Goal: Book appointment/travel/reservation

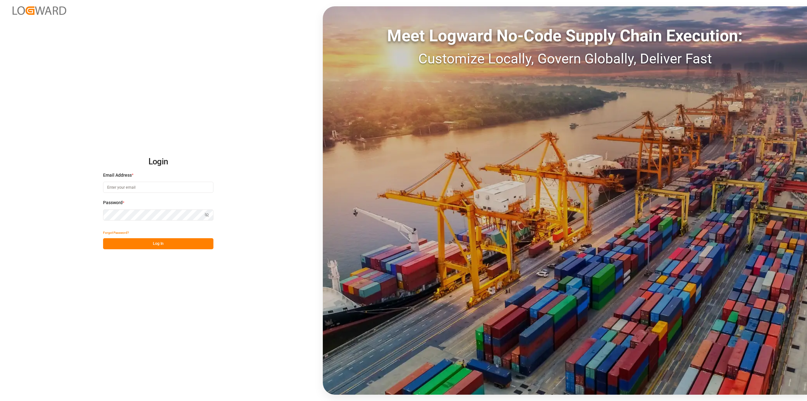
click at [143, 184] on input at bounding box center [158, 187] width 110 height 11
type input "P"
type input "[EMAIL_ADDRESS][DOMAIN_NAME]"
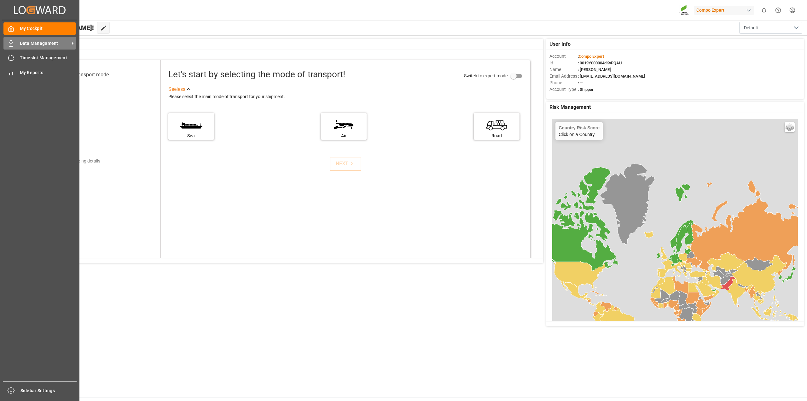
click at [14, 39] on div "Data Management Data Management" at bounding box center [39, 43] width 72 height 12
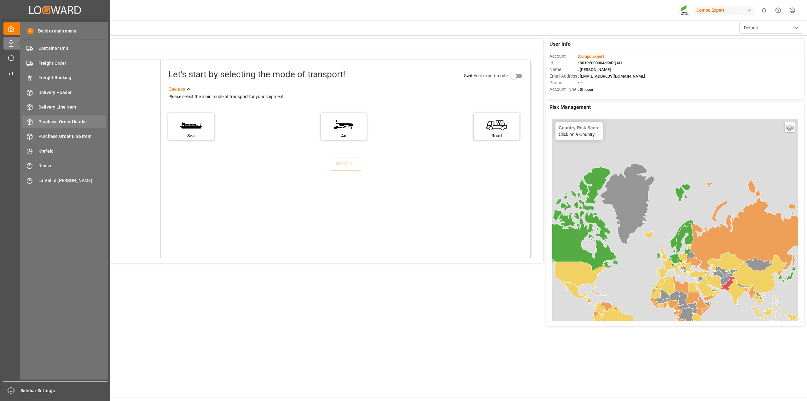
click at [72, 123] on span "Purchase Order Header" at bounding box center [72, 121] width 68 height 7
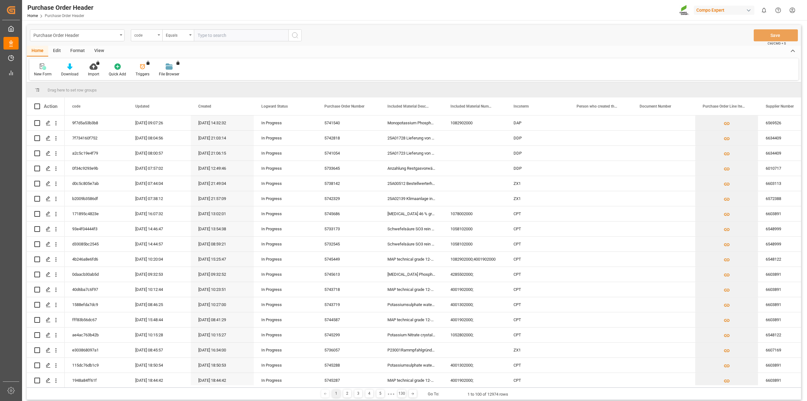
click at [147, 35] on div "code" at bounding box center [144, 34] width 21 height 7
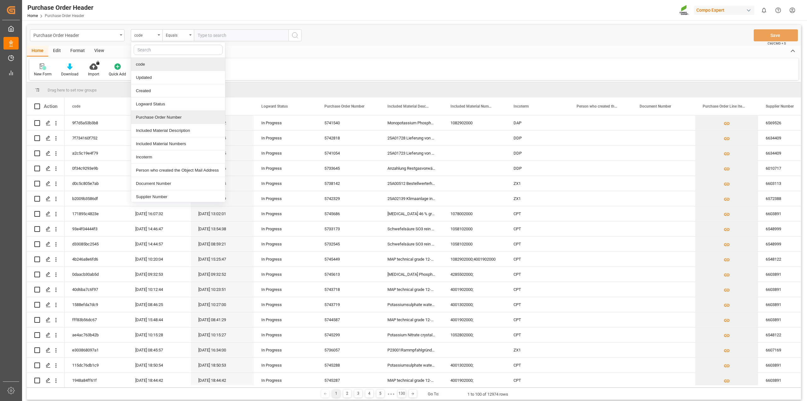
click at [161, 117] on div "Purchase Order Number" at bounding box center [178, 117] width 94 height 13
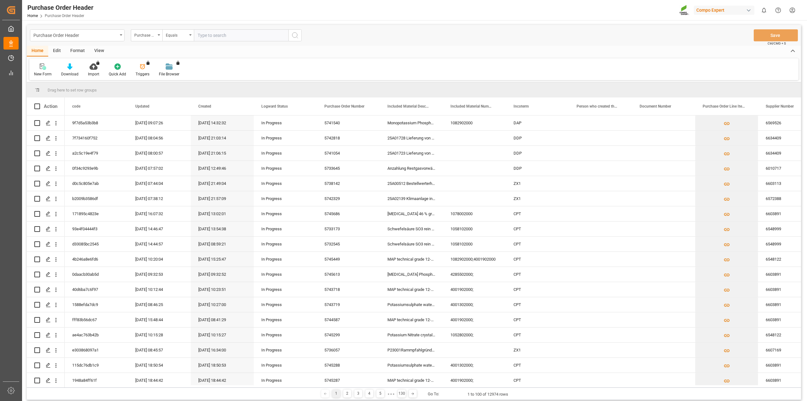
click at [237, 32] on input "text" at bounding box center [241, 35] width 95 height 12
paste input "5745287"
type input "5745287"
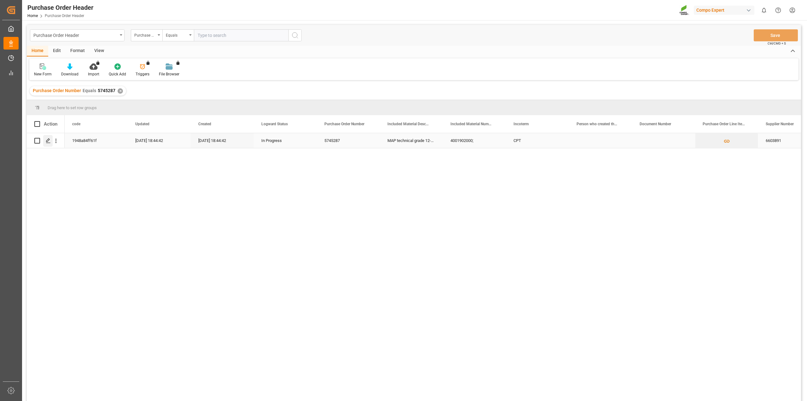
click at [47, 144] on div "Press SPACE to select this row." at bounding box center [47, 141] width 9 height 12
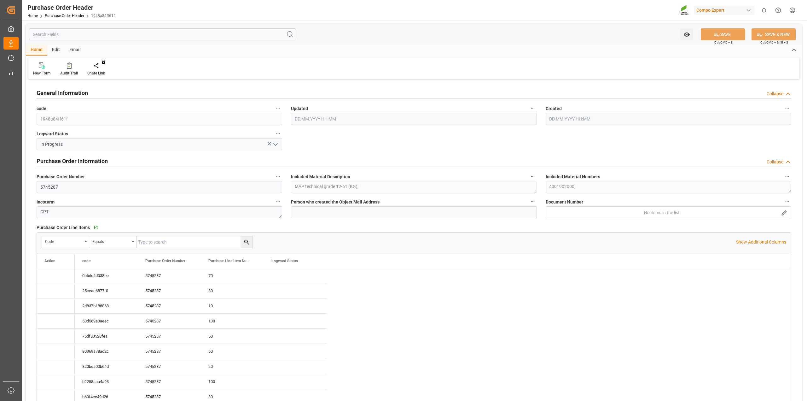
type input "[DATE] 16:44"
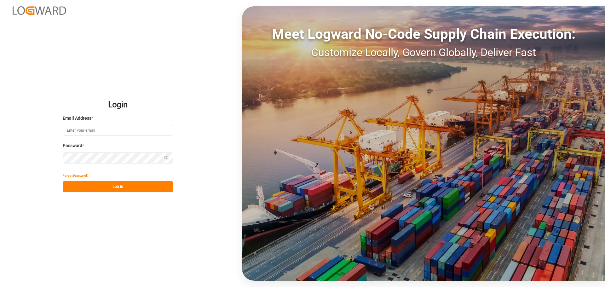
click at [106, 134] on input at bounding box center [118, 130] width 110 height 11
type input "[EMAIL_ADDRESS][DOMAIN_NAME]"
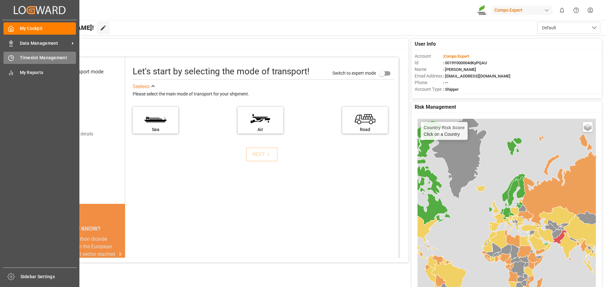
click at [11, 60] on icon at bounding box center [11, 58] width 6 height 6
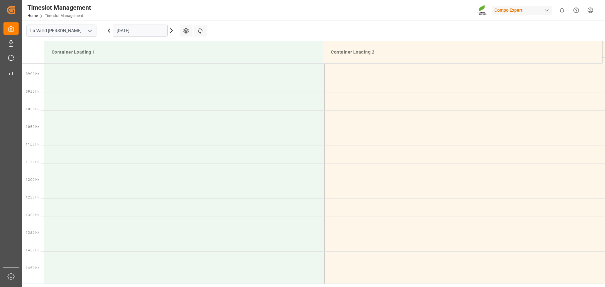
scroll to position [314, 0]
click at [140, 33] on input "03.09.2025" at bounding box center [140, 31] width 55 height 12
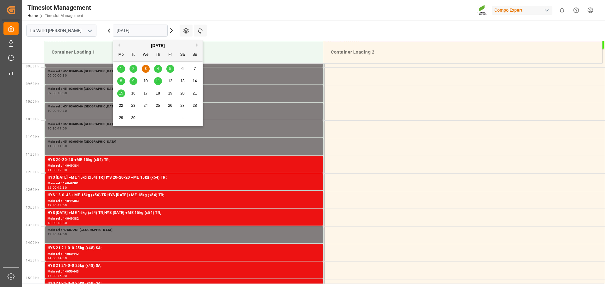
click at [123, 84] on div "8" at bounding box center [121, 82] width 8 height 8
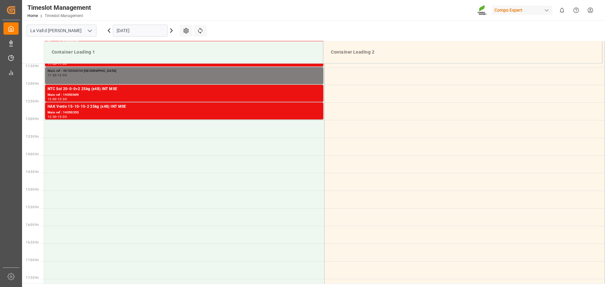
scroll to position [440, 0]
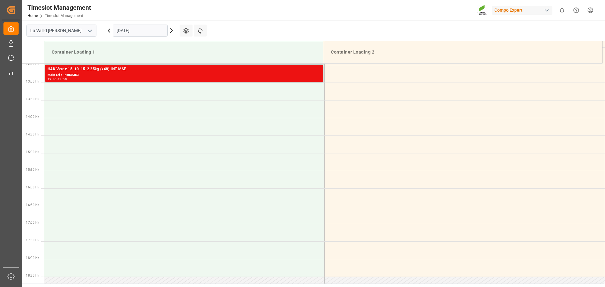
click at [130, 27] on input "08.09.2025" at bounding box center [140, 31] width 55 height 12
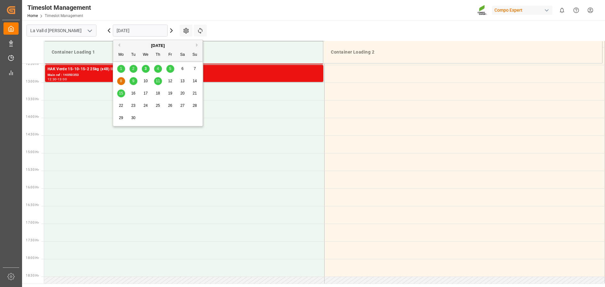
click at [137, 79] on div "8 9 10 11 12 13 14" at bounding box center [158, 81] width 86 height 12
click at [134, 83] on span "9" at bounding box center [133, 81] width 2 height 4
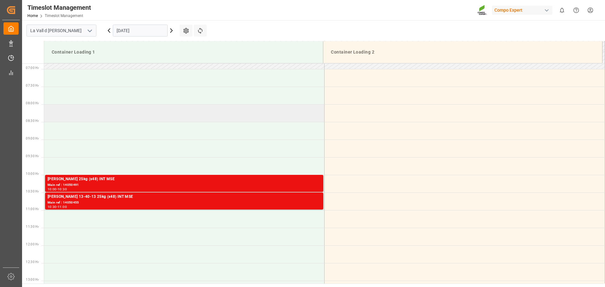
scroll to position [314, 0]
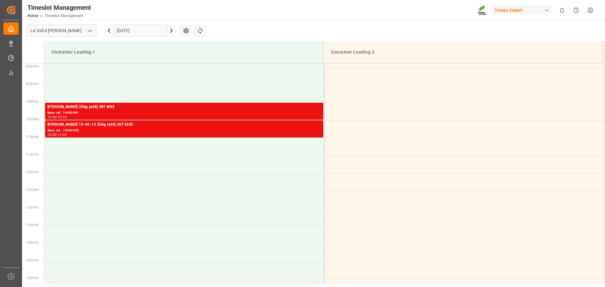
click at [132, 30] on input "09.09.2025" at bounding box center [140, 31] width 55 height 12
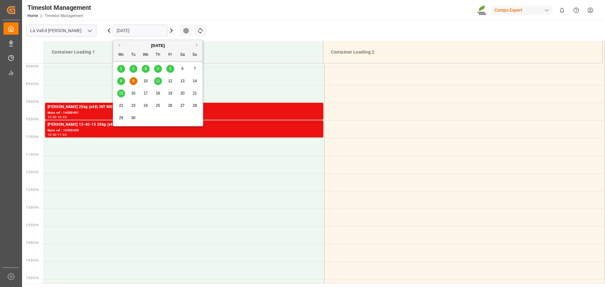
click at [147, 80] on span "10" at bounding box center [145, 81] width 4 height 4
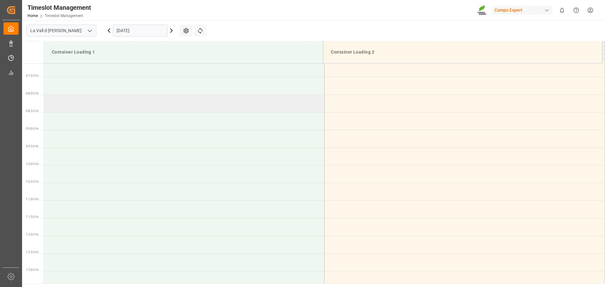
scroll to position [251, 0]
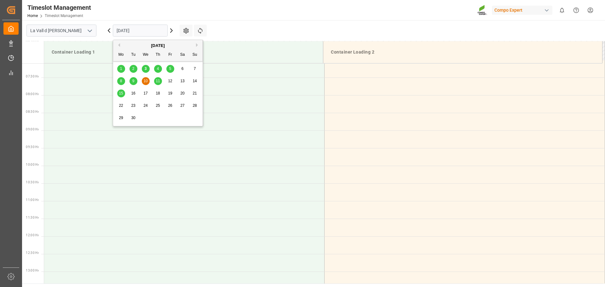
click at [150, 27] on input "10.09.2025" at bounding box center [140, 31] width 55 height 12
click at [158, 82] on span "11" at bounding box center [158, 81] width 4 height 4
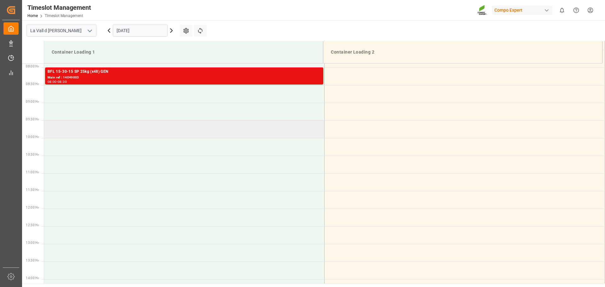
scroll to position [219, 0]
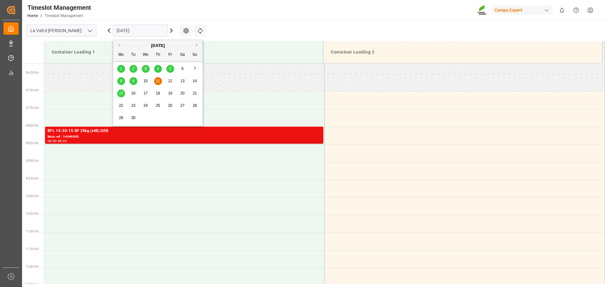
click at [142, 28] on input "11.09.2025" at bounding box center [140, 31] width 55 height 12
click at [171, 80] on span "12" at bounding box center [170, 81] width 4 height 4
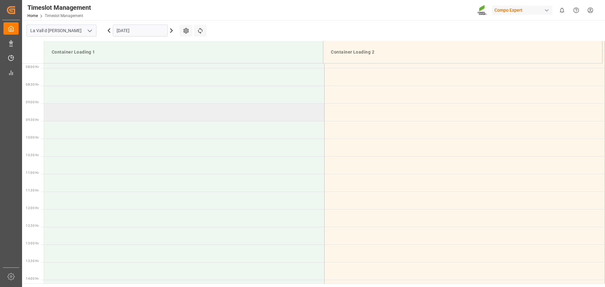
scroll to position [251, 0]
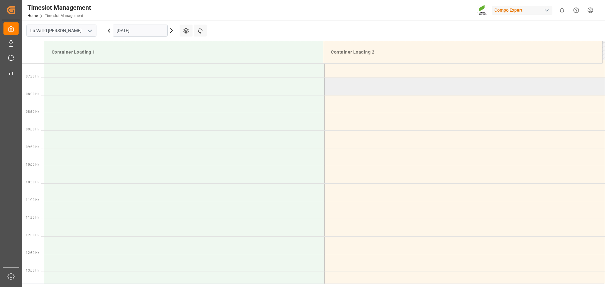
click at [399, 94] on td at bounding box center [465, 87] width 280 height 18
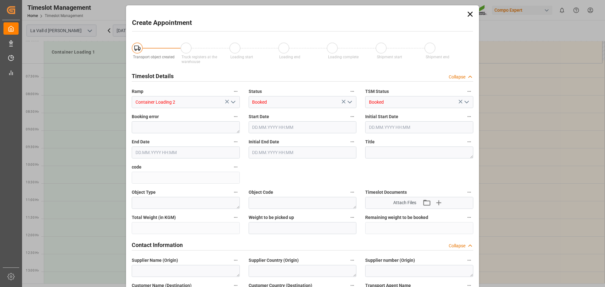
type input "12.09.2025 07:30"
type input "12.09.2025 08:00"
